Goal: Find specific page/section: Find specific page/section

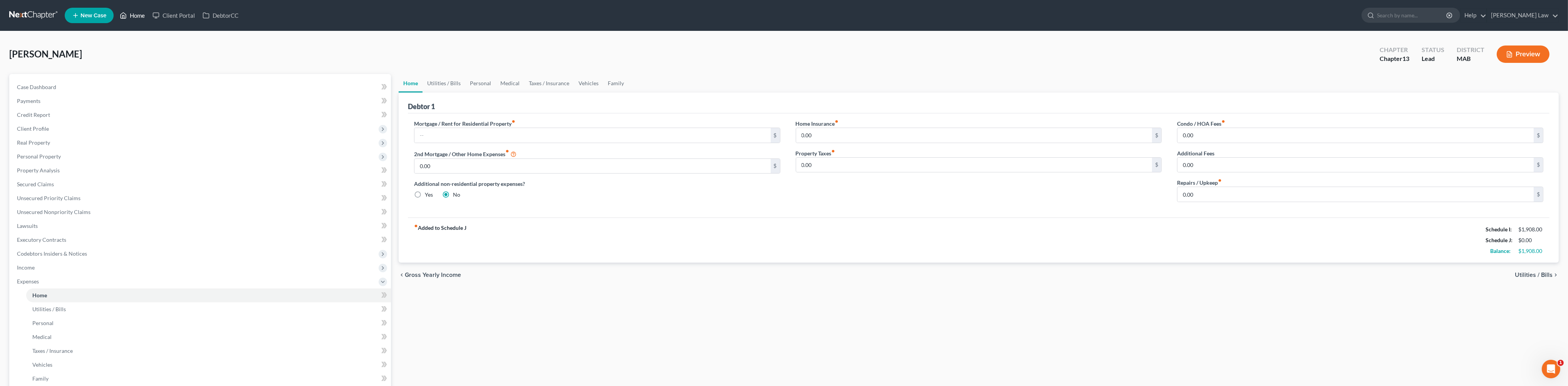
drag, startPoint x: 157, startPoint y: 17, endPoint x: 157, endPoint y: 36, distance: 19.0
click at [149, 17] on link "Home" at bounding box center [132, 15] width 33 height 14
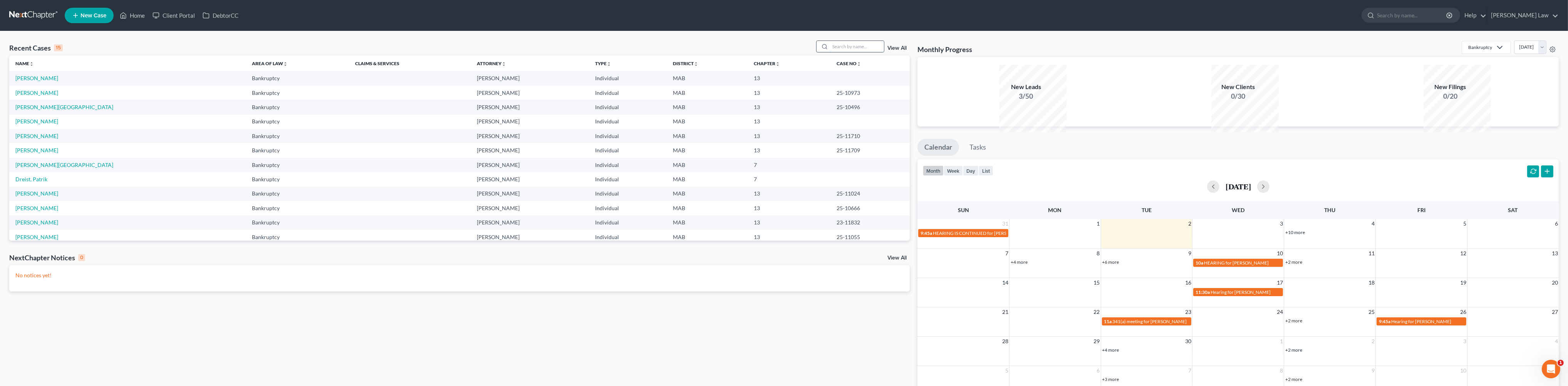
click at [830, 52] on input "search" at bounding box center [857, 46] width 54 height 11
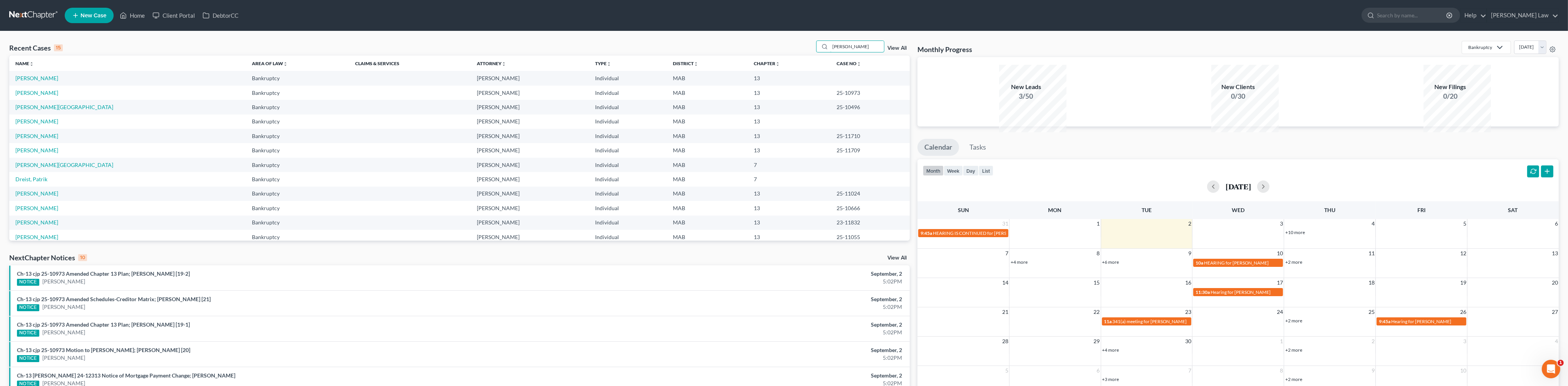
type input "[PERSON_NAME]"
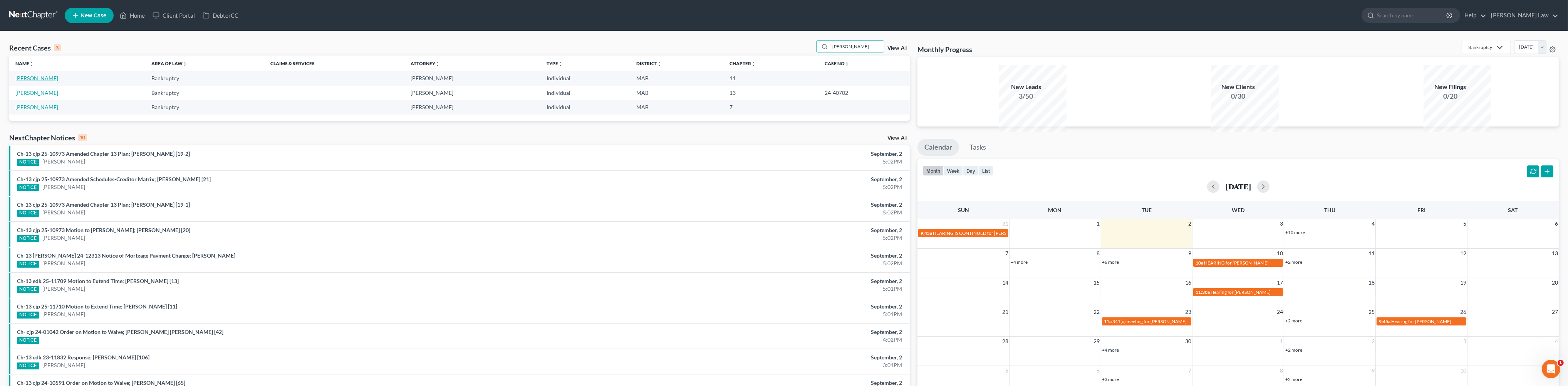
click at [58, 81] on link "[PERSON_NAME]" at bounding box center [36, 78] width 43 height 6
select select "6"
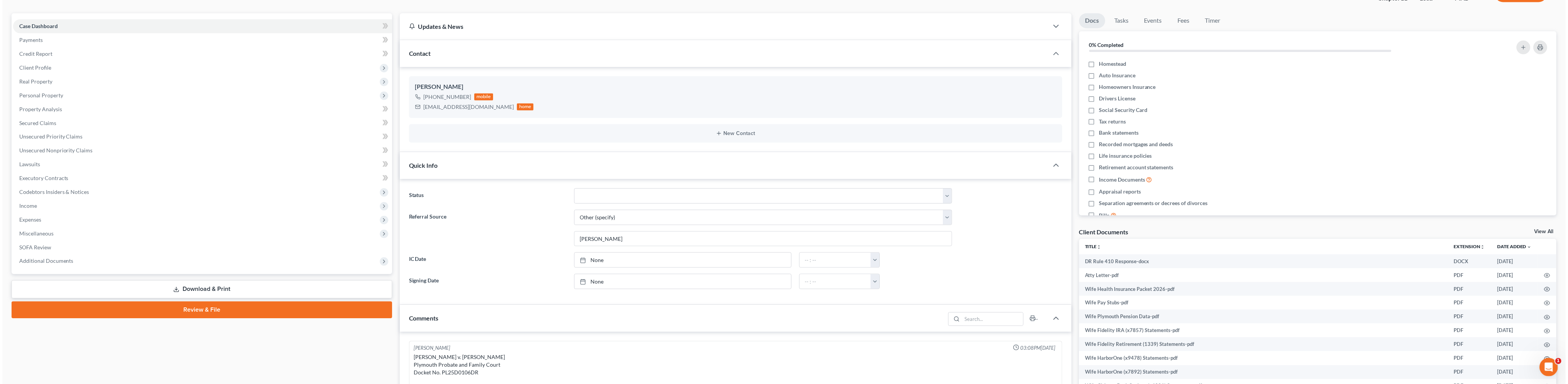
scroll to position [189, 0]
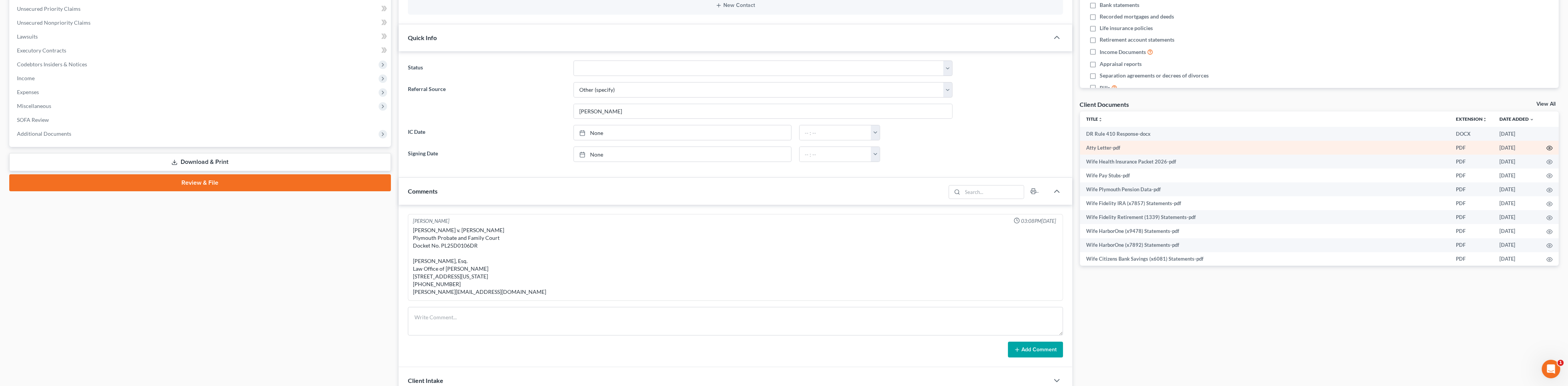
click at [1547, 151] on icon "button" at bounding box center [1550, 148] width 6 height 6
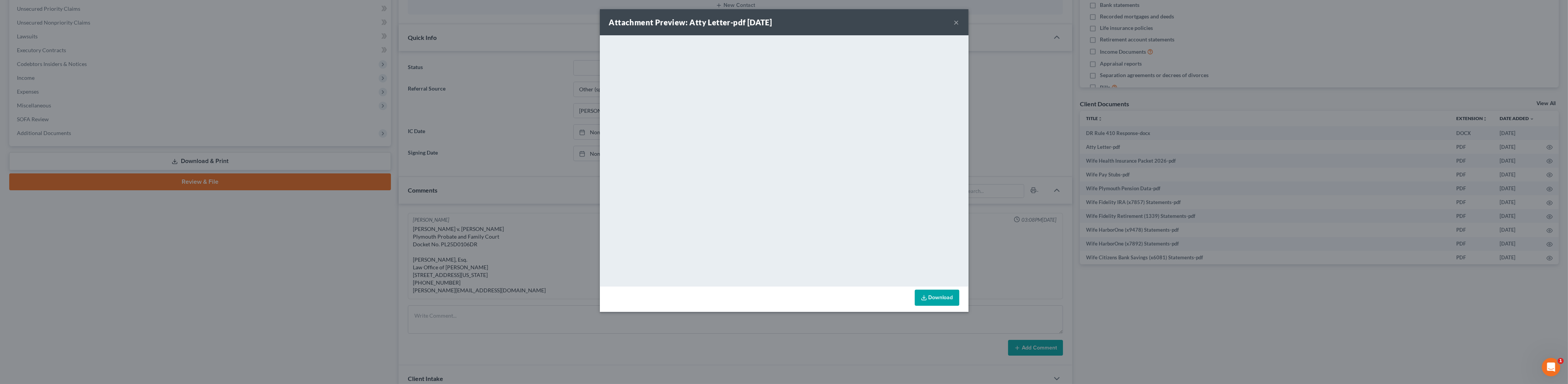
click at [959, 27] on button "×" at bounding box center [957, 22] width 6 height 9
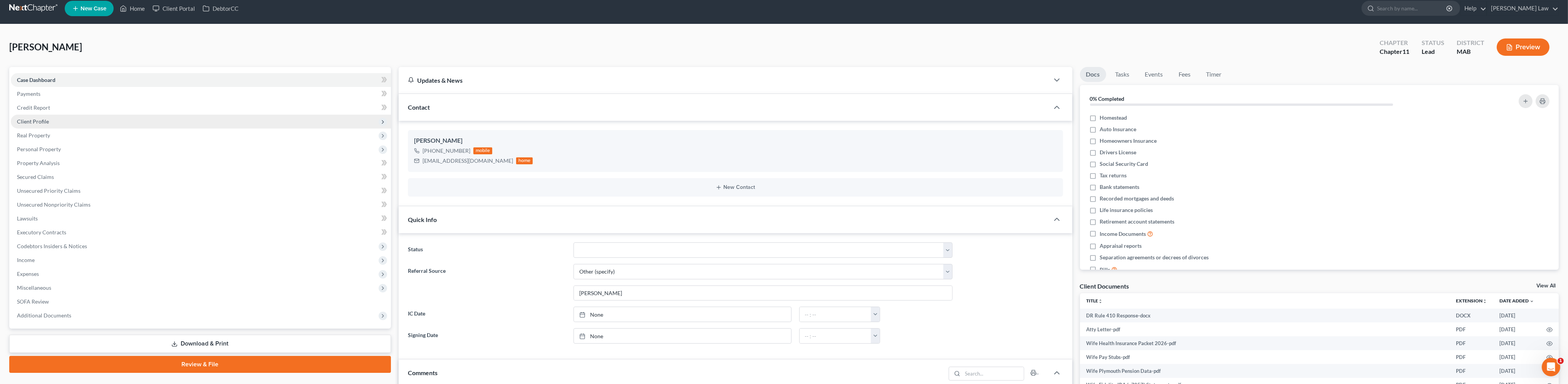
scroll to position [0, 0]
